Goal: Book appointment/travel/reservation

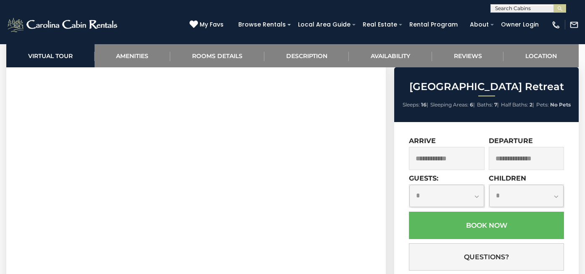
scroll to position [422, 0]
click at [451, 161] on input "text" at bounding box center [447, 158] width 76 height 23
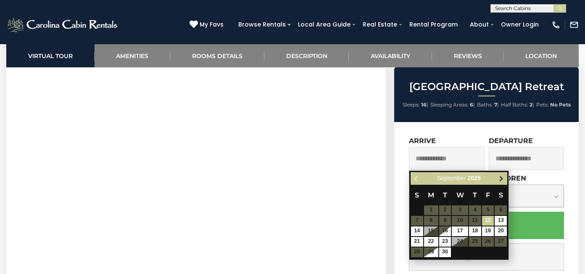
click at [501, 177] on span "Next" at bounding box center [501, 178] width 7 height 7
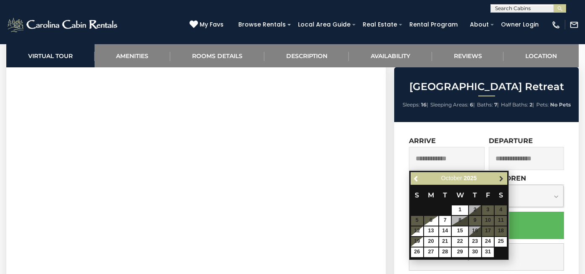
click at [501, 177] on span "Next" at bounding box center [501, 178] width 7 height 7
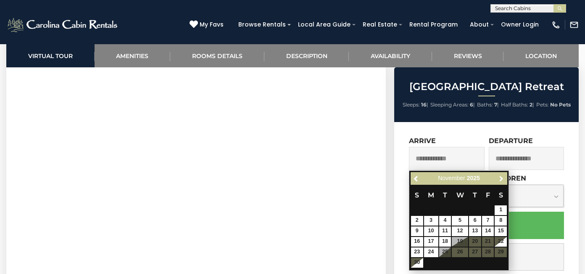
click at [501, 177] on span "Next" at bounding box center [501, 178] width 7 height 7
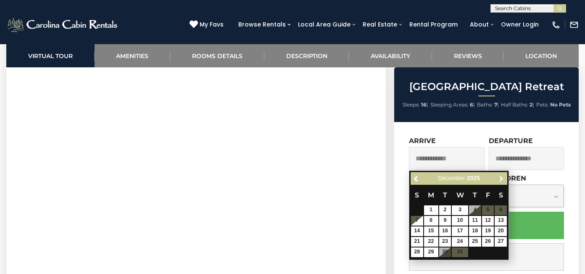
click at [501, 177] on span "Next" at bounding box center [501, 178] width 7 height 7
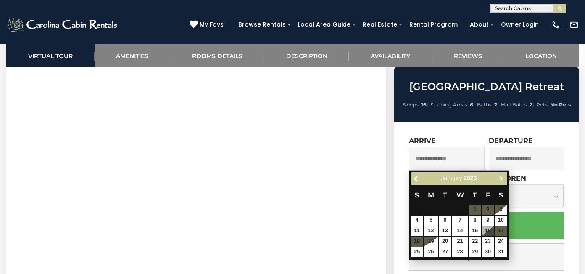
click at [501, 177] on span "Next" at bounding box center [501, 178] width 7 height 7
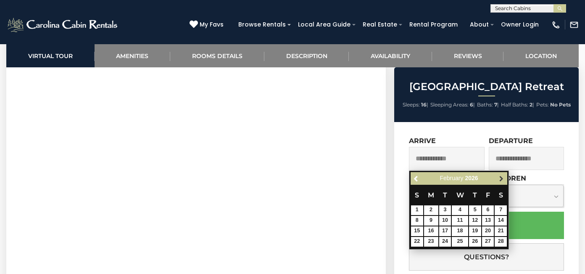
click at [499, 178] on span "Next" at bounding box center [501, 178] width 7 height 7
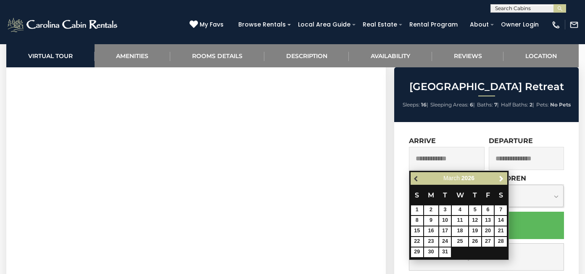
click at [416, 178] on span "Previous" at bounding box center [416, 178] width 7 height 7
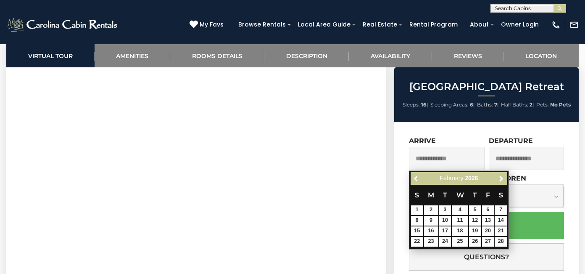
click at [416, 178] on span "Previous" at bounding box center [416, 178] width 7 height 7
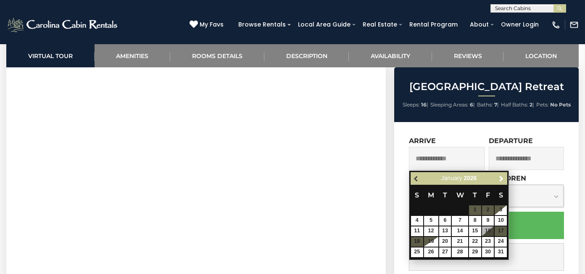
click at [417, 179] on span "Previous" at bounding box center [416, 178] width 7 height 7
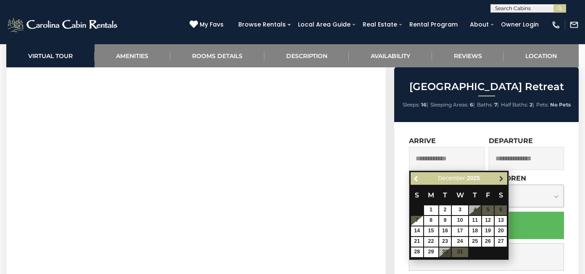
click at [501, 179] on span "Next" at bounding box center [501, 178] width 7 height 7
